Goal: Navigation & Orientation: Find specific page/section

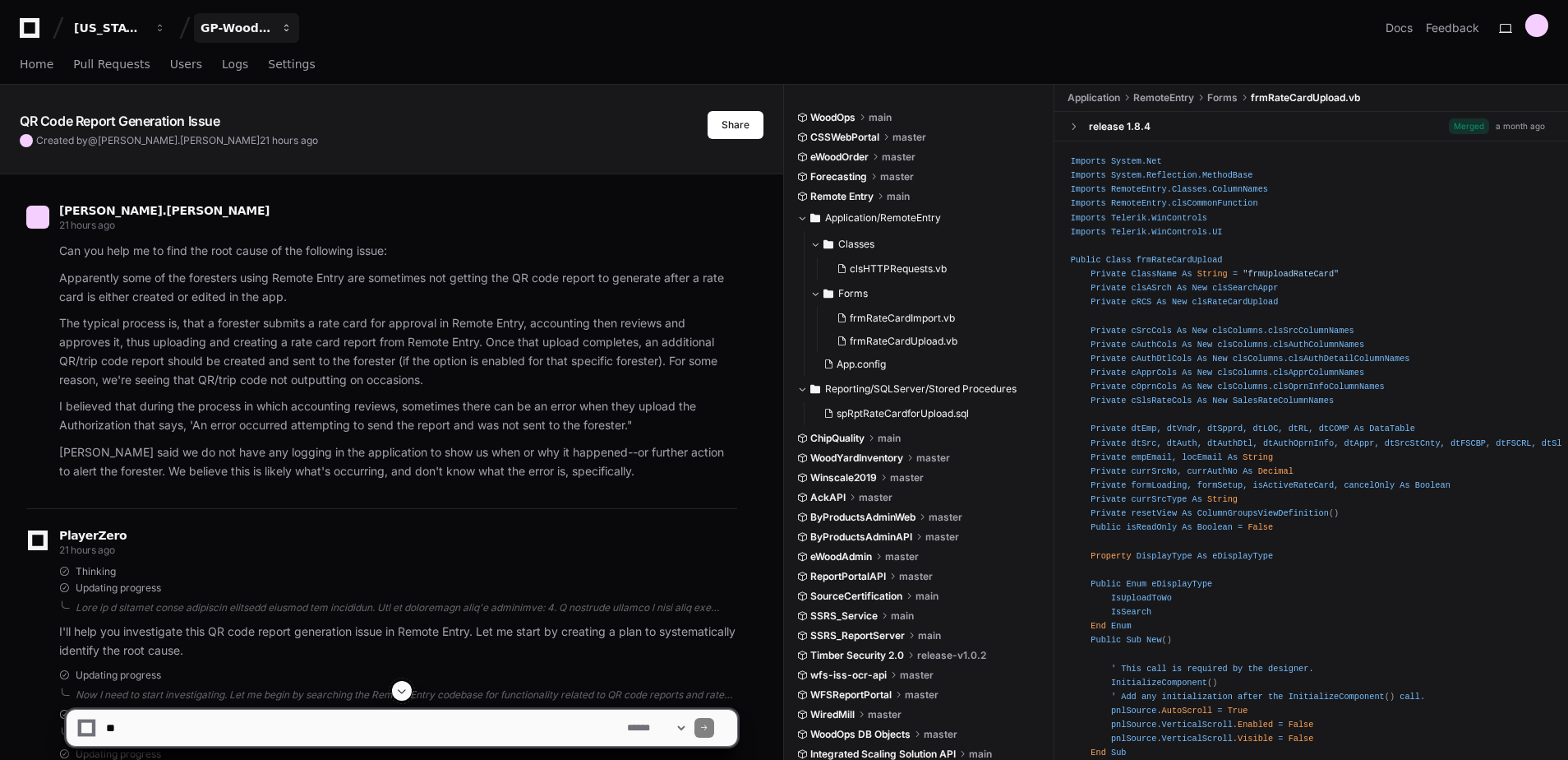
click at [145, 27] on div "GP-WoodOps" at bounding box center [109, 28] width 71 height 17
click at [235, 27] on div "GP-WoodOps" at bounding box center [236, 28] width 71 height 17
click at [382, 23] on div "[US_STATE] Pacific GP-WoodOps Docs Feedback" at bounding box center [784, 28] width 1529 height 29
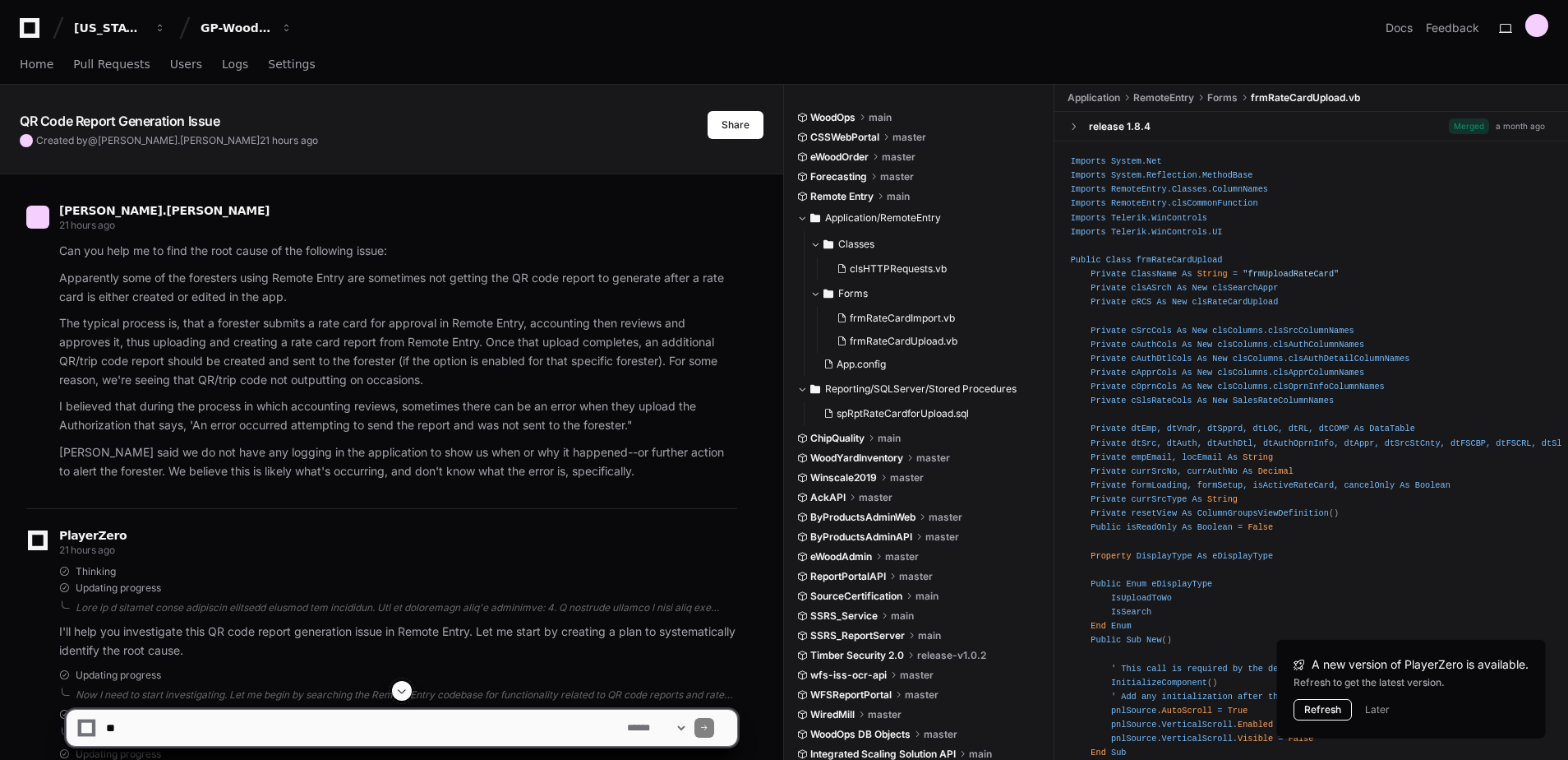
click at [1325, 712] on button "Refresh" at bounding box center [1323, 709] width 59 height 21
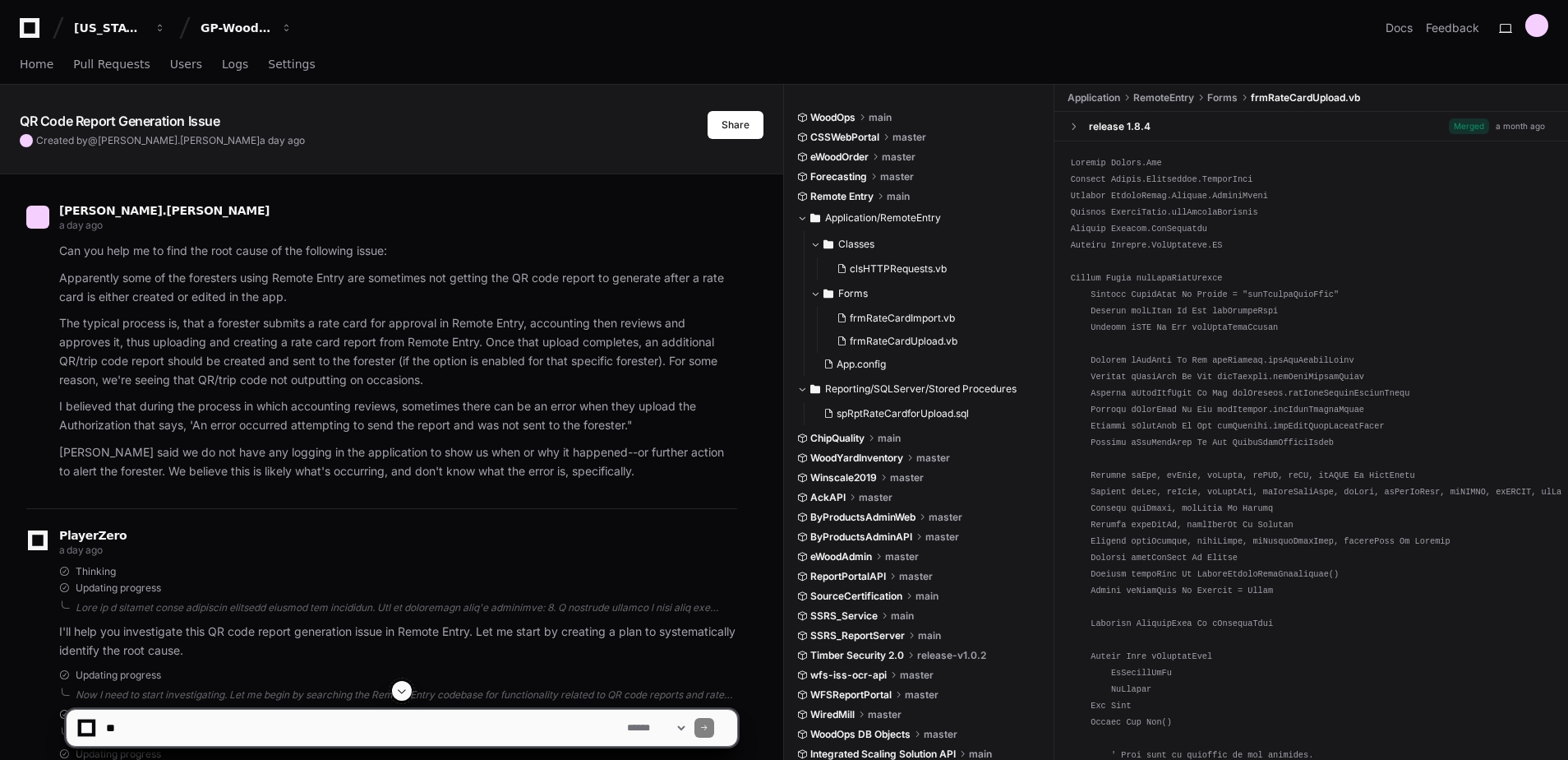
click at [429, 48] on div "Home Pull Requests Users Logs Settings" at bounding box center [784, 65] width 1529 height 38
